Goal: Task Accomplishment & Management: Manage account settings

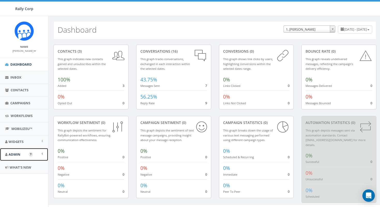
click at [18, 154] on span "Admin" at bounding box center [15, 154] width 12 height 5
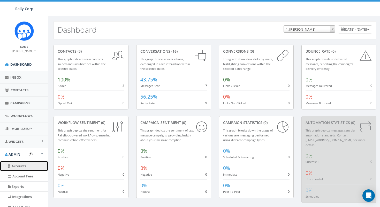
click at [25, 168] on link "Accounts" at bounding box center [24, 166] width 48 height 10
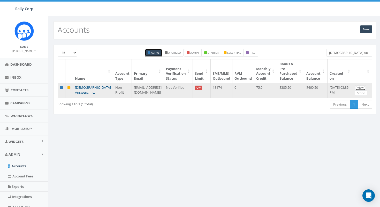
click at [357, 87] on link "View" at bounding box center [361, 87] width 11 height 5
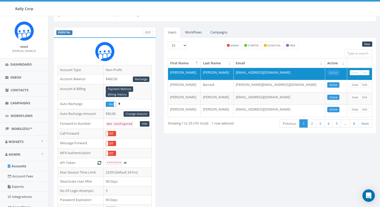
scroll to position [15, 0]
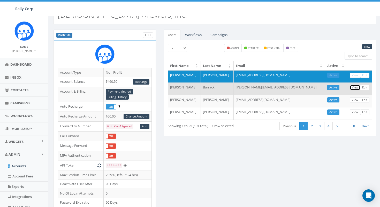
click at [355, 88] on link "View" at bounding box center [355, 87] width 11 height 5
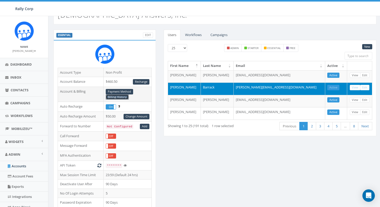
click at [119, 97] on link "Billing History" at bounding box center [117, 96] width 23 height 5
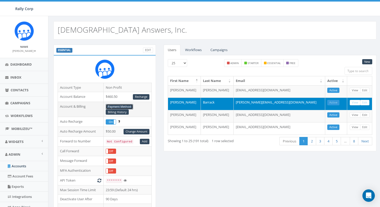
click at [117, 106] on link "Payment Method" at bounding box center [119, 106] width 27 height 5
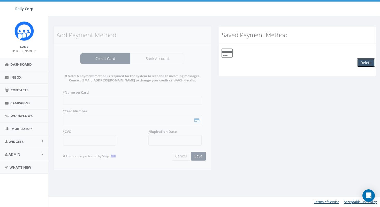
click at [364, 62] on button "Delete" at bounding box center [366, 62] width 18 height 9
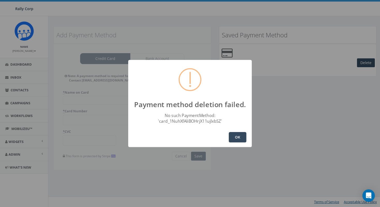
click at [243, 139] on button "OK" at bounding box center [238, 137] width 18 height 10
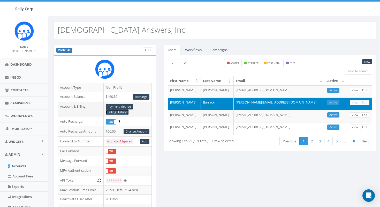
click at [120, 112] on link "Billing History" at bounding box center [117, 111] width 23 height 5
click at [116, 113] on link "Billing History" at bounding box center [117, 111] width 23 height 5
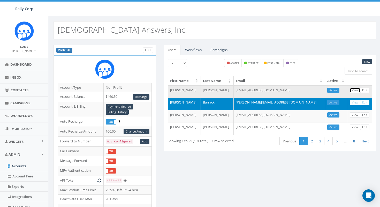
click at [355, 91] on link "View" at bounding box center [355, 89] width 11 height 5
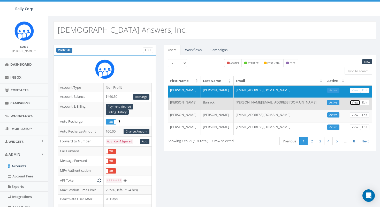
click at [354, 102] on link "View" at bounding box center [355, 102] width 11 height 5
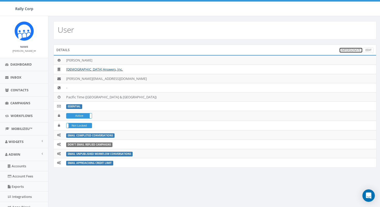
click at [352, 49] on link "Impersonate" at bounding box center [352, 49] width 24 height 5
